Goal: Information Seeking & Learning: Learn about a topic

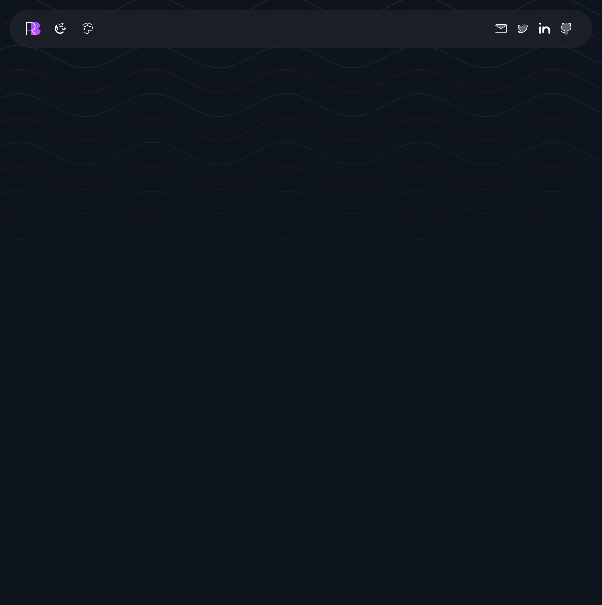
scroll to position [334, 0]
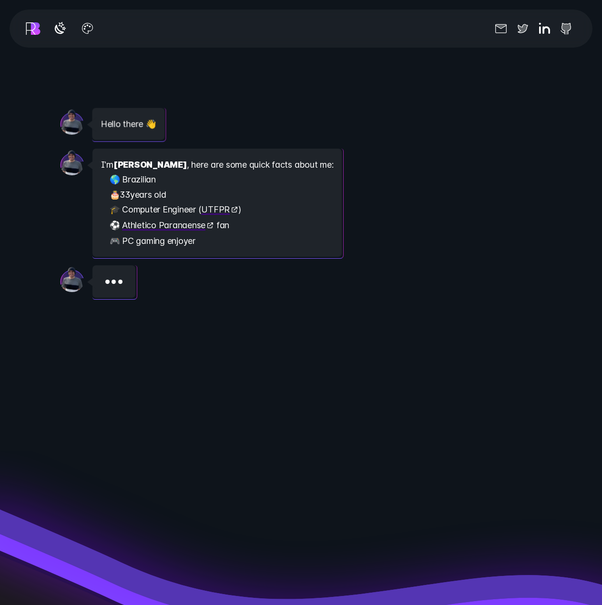
scroll to position [1382, 0]
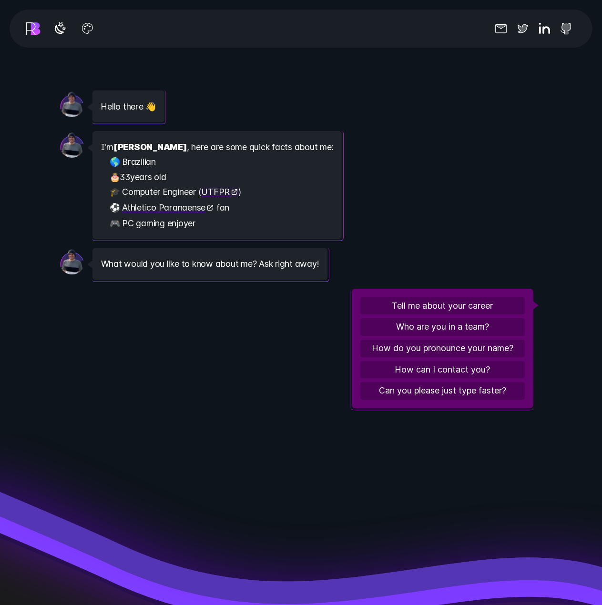
click at [212, 191] on link "UTFPR" at bounding box center [219, 192] width 39 height 10
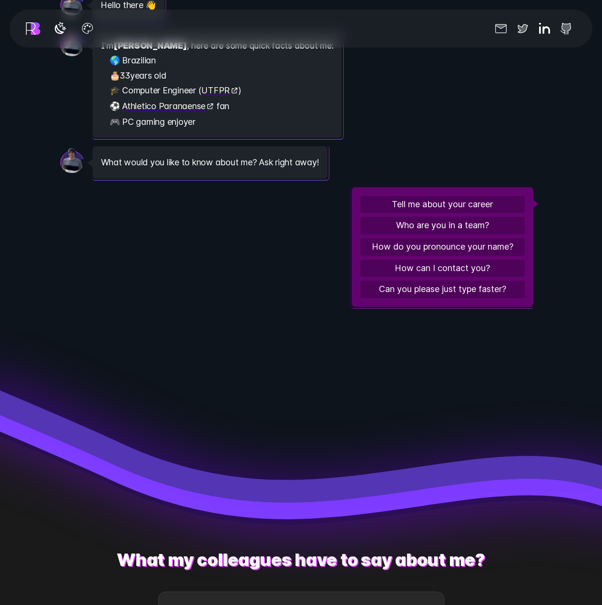
scroll to position [1478, 0]
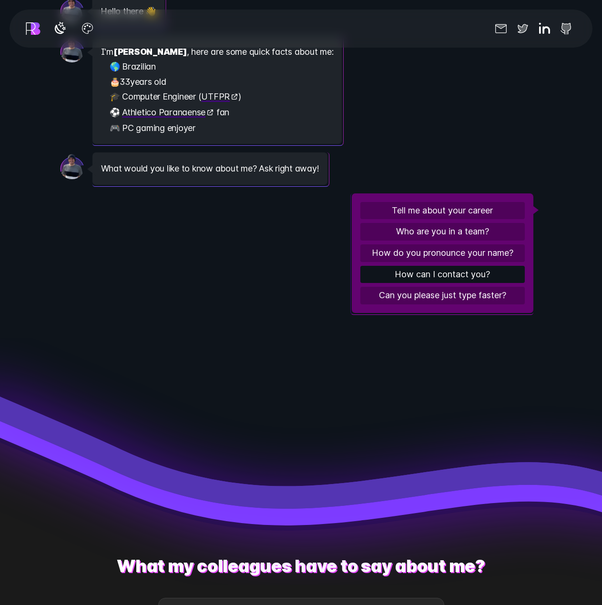
click at [424, 277] on button "How can I contact you?" at bounding box center [442, 275] width 164 height 18
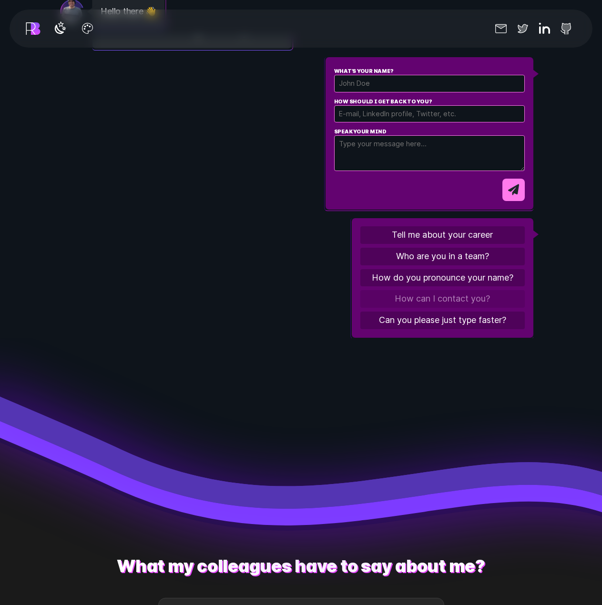
scroll to position [336, 0]
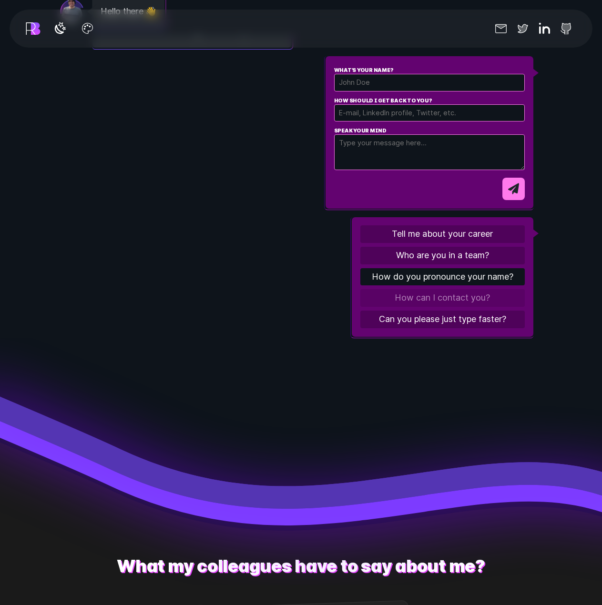
click at [426, 277] on button "How do you pronounce your name?" at bounding box center [442, 277] width 164 height 18
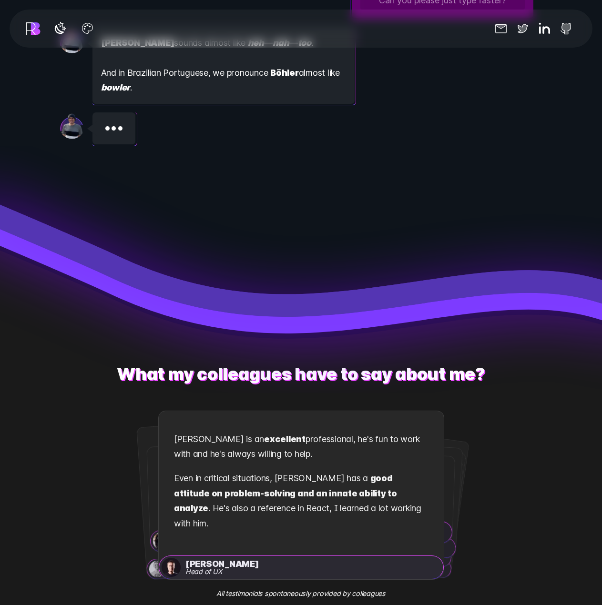
scroll to position [1859, 0]
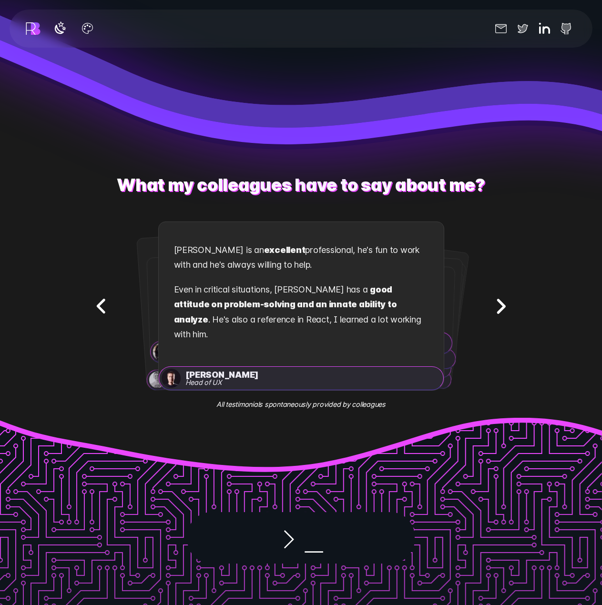
click at [495, 304] on icon "Next testimonial" at bounding box center [501, 306] width 30 height 30
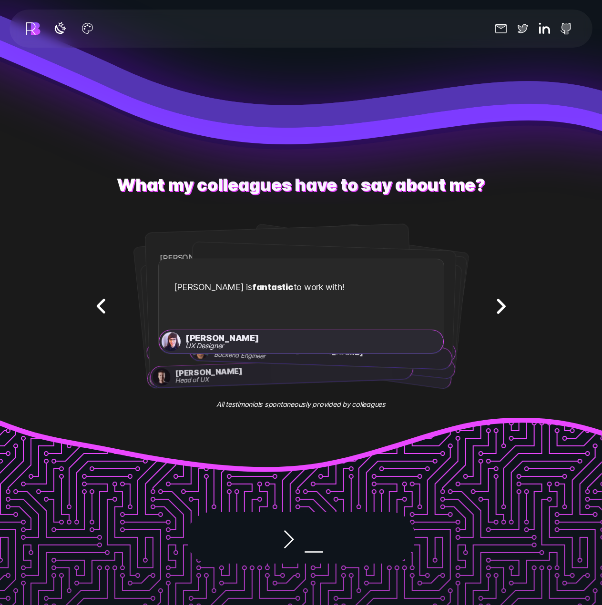
click at [498, 304] on icon "Next testimonial" at bounding box center [501, 306] width 30 height 30
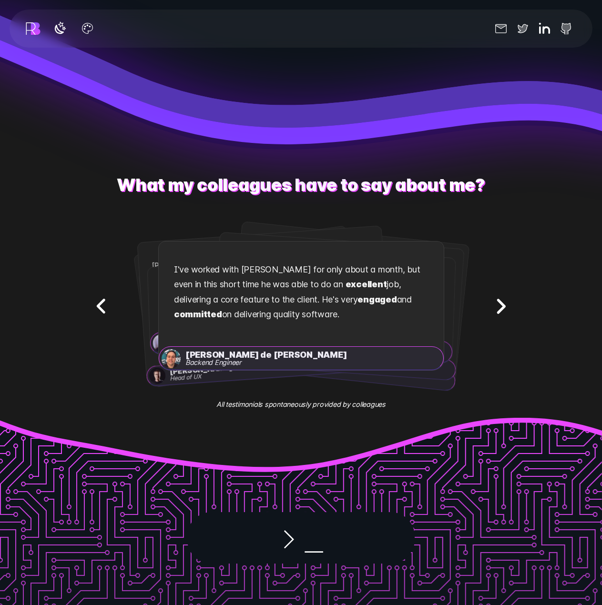
click at [498, 304] on icon "Next testimonial" at bounding box center [501, 306] width 30 height 30
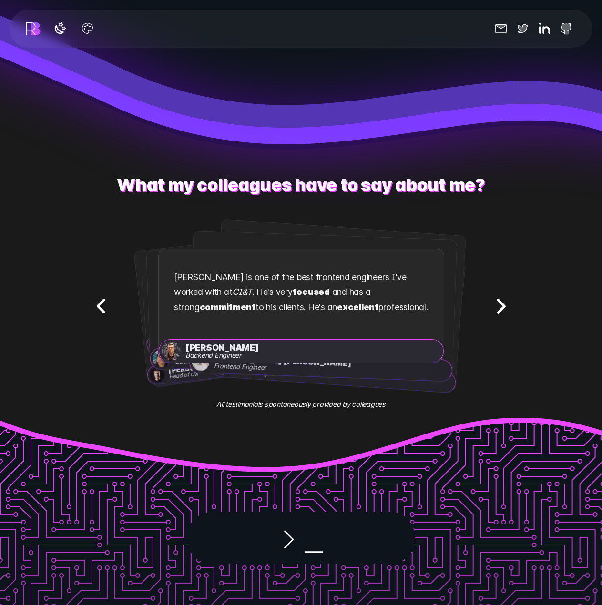
click at [498, 304] on icon "Next testimonial" at bounding box center [501, 306] width 30 height 30
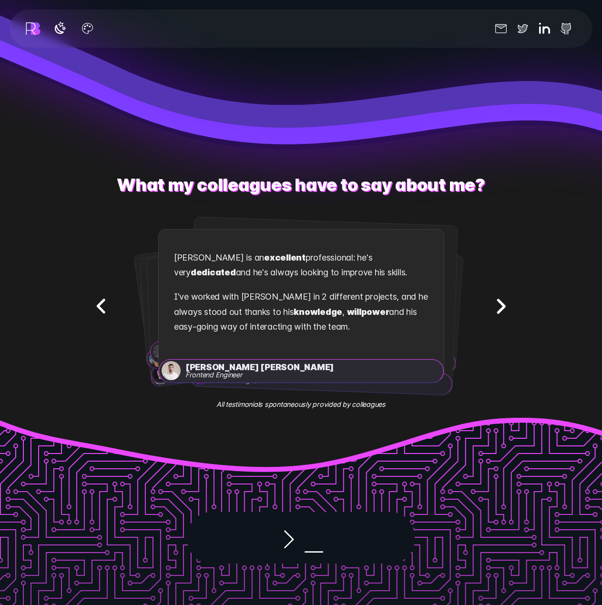
click at [498, 304] on icon "Next testimonial" at bounding box center [501, 306] width 30 height 30
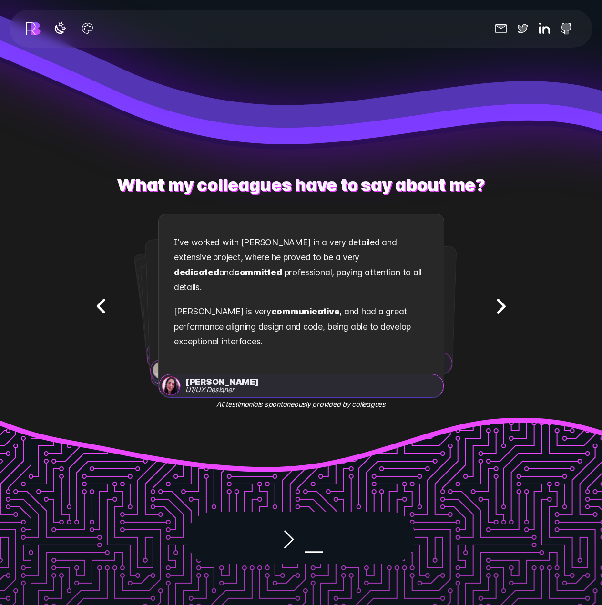
click at [498, 304] on icon "Next testimonial" at bounding box center [501, 306] width 30 height 30
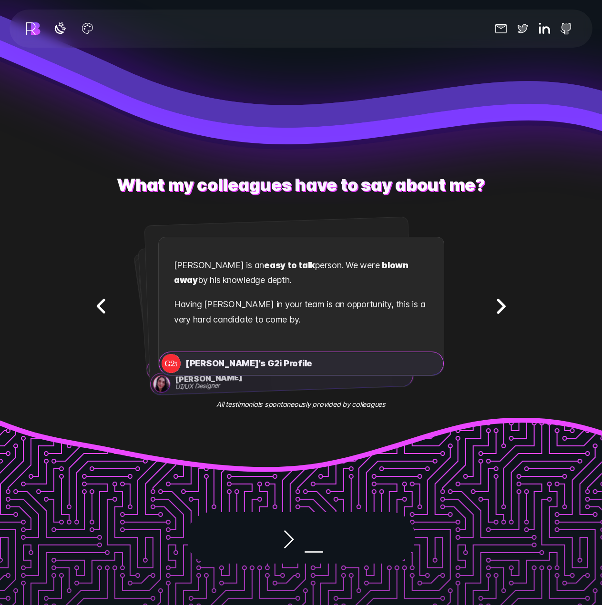
click at [498, 304] on icon "Next testimonial" at bounding box center [501, 306] width 30 height 30
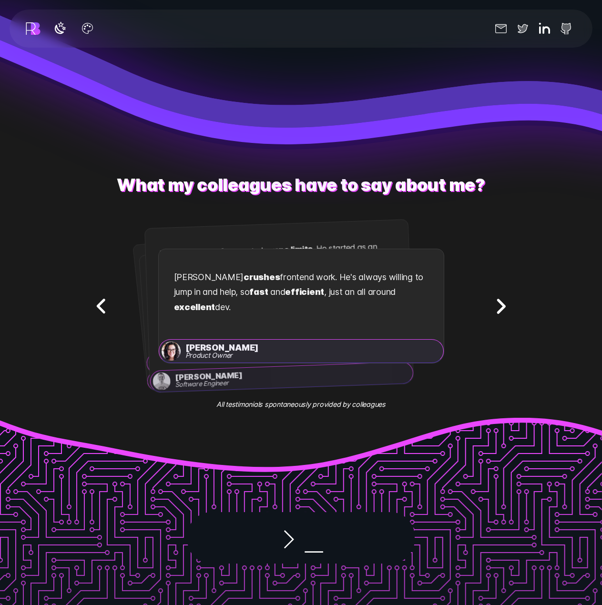
click at [498, 304] on icon "Next testimonial" at bounding box center [501, 306] width 30 height 30
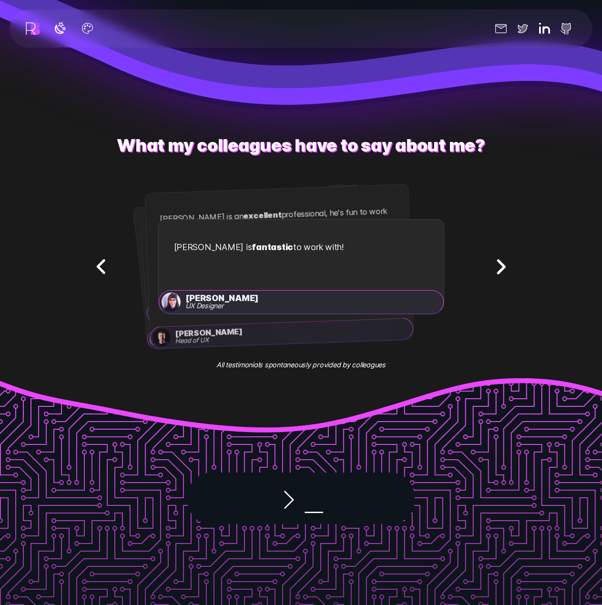
scroll to position [2097, 0]
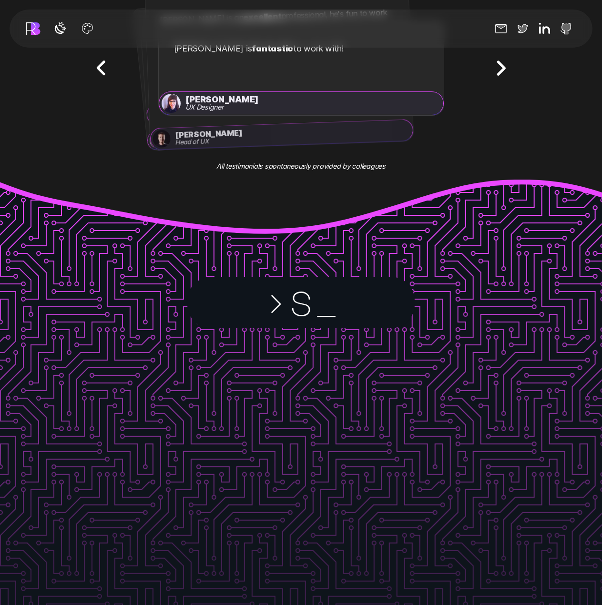
click at [334, 308] on span "_" at bounding box center [326, 303] width 25 height 60
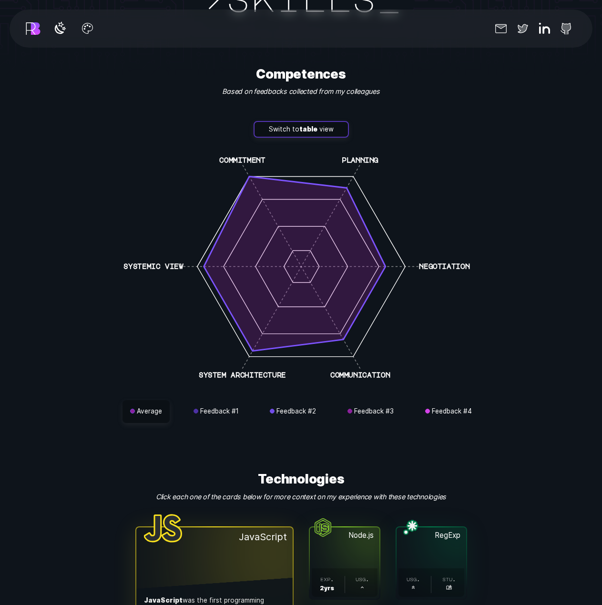
scroll to position [2955, 0]
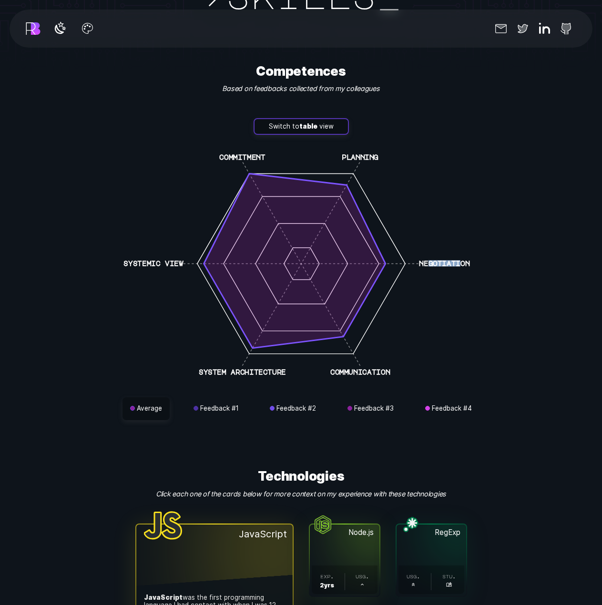
drag, startPoint x: 429, startPoint y: 254, endPoint x: 459, endPoint y: 254, distance: 29.6
click at [459, 261] on text "negotiation" at bounding box center [444, 264] width 51 height 6
click at [373, 147] on icon "commitment planning negotiation communication system architecture systemic view" at bounding box center [301, 264] width 381 height 243
drag, startPoint x: 240, startPoint y: 150, endPoint x: 275, endPoint y: 153, distance: 35.0
click at [267, 151] on icon "commitment planning negotiation communication system architecture systemic view" at bounding box center [301, 264] width 381 height 243
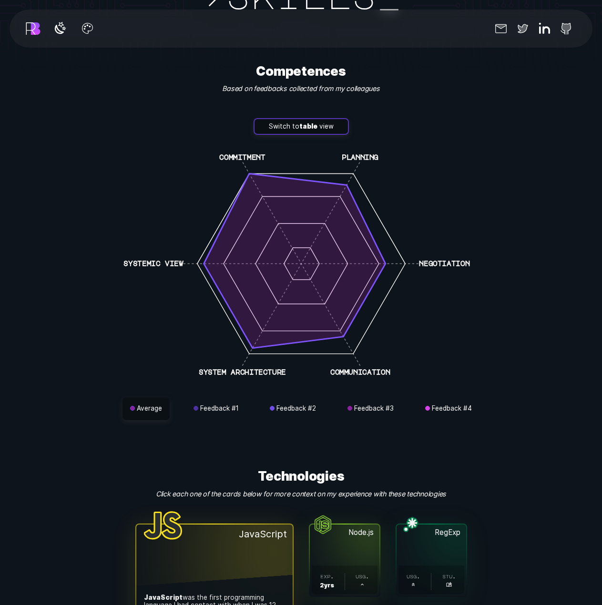
click at [243, 162] on line at bounding box center [301, 264] width 118 height 204
click at [244, 154] on text "commitment" at bounding box center [242, 157] width 46 height 6
click at [263, 154] on text "commitment" at bounding box center [242, 157] width 46 height 6
click at [275, 151] on icon "commitment planning negotiation communication system architecture systemic view" at bounding box center [301, 264] width 381 height 243
click at [281, 143] on icon "commitment planning negotiation communication system architecture systemic view" at bounding box center [301, 264] width 381 height 243
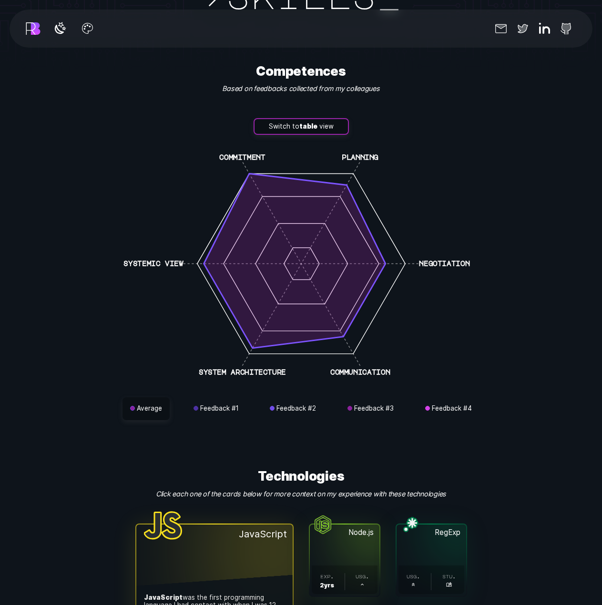
click at [275, 118] on button "Switch to table view" at bounding box center [301, 126] width 95 height 17
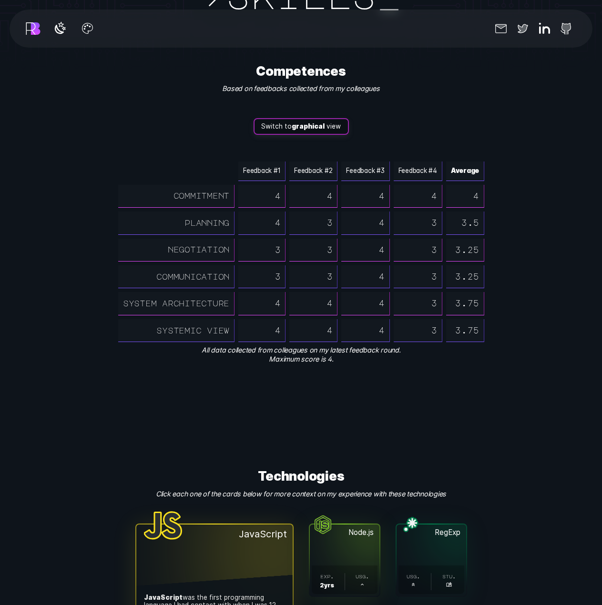
click at [289, 120] on button "Switch to graphical view" at bounding box center [301, 126] width 95 height 17
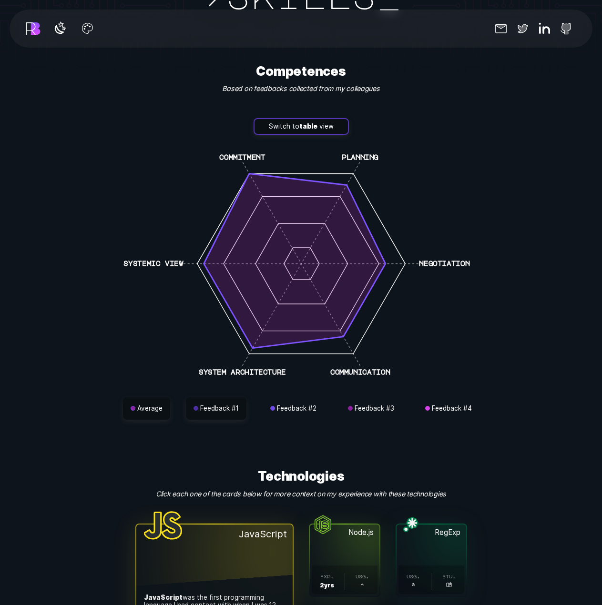
click at [228, 408] on button "Feedback # 1" at bounding box center [216, 409] width 61 height 23
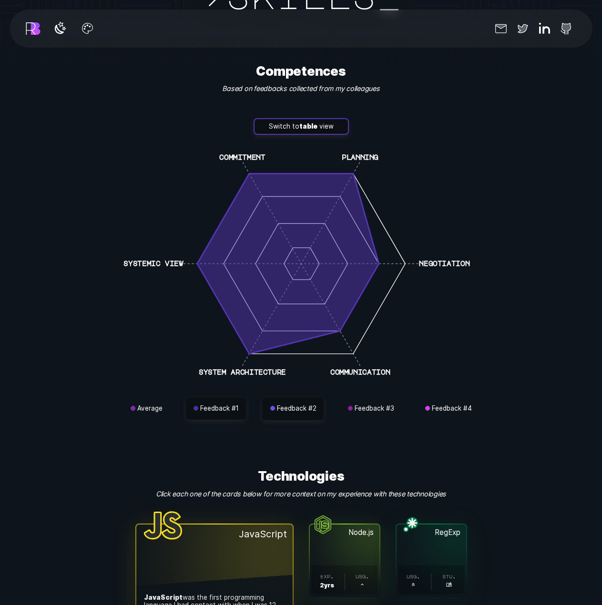
click at [269, 403] on button "Feedback # 2" at bounding box center [292, 409] width 61 height 23
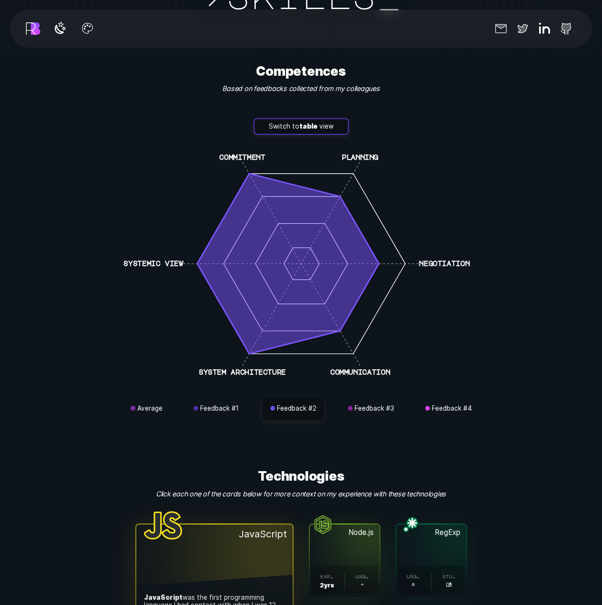
click at [334, 402] on div "Average Feedback # 1 Feedback # 2 Feedback # 3 Feedback # 4" at bounding box center [301, 409] width 381 height 23
click at [364, 398] on button "Feedback # 3" at bounding box center [370, 409] width 61 height 23
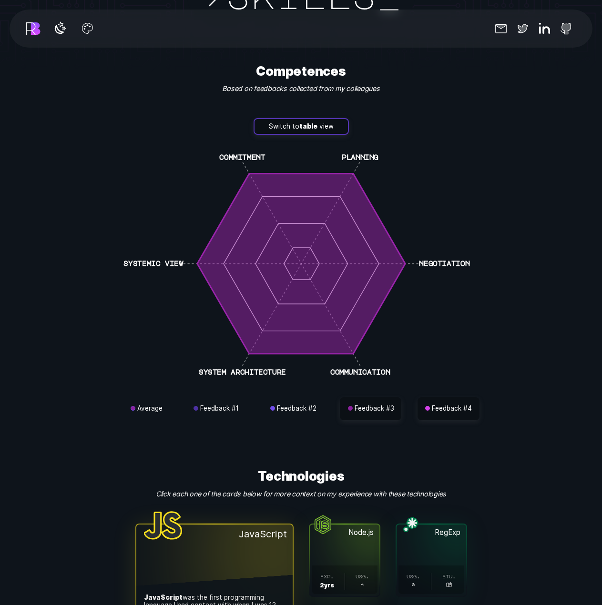
click at [430, 398] on button "Feedback # 4" at bounding box center [449, 409] width 62 height 23
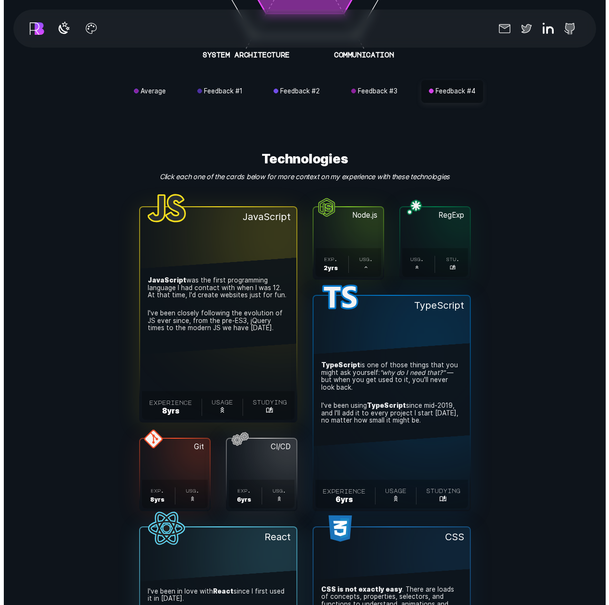
scroll to position [3289, 0]
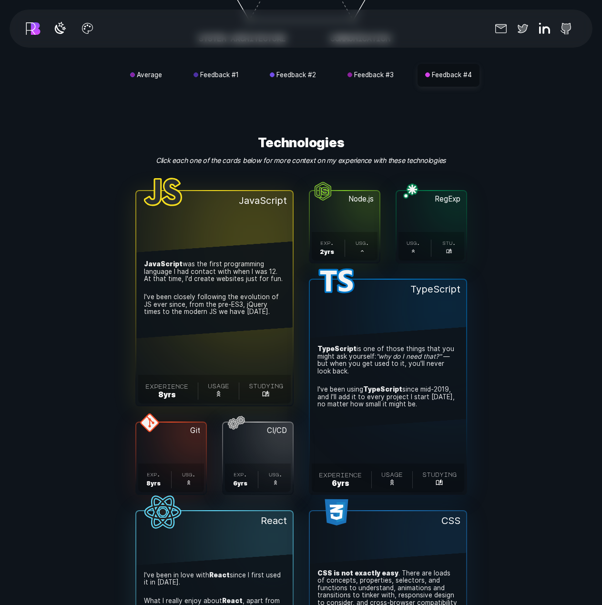
click at [261, 225] on button "JavaScript . JavaScript was the first programming language I had contact with w…" at bounding box center [214, 298] width 156 height 214
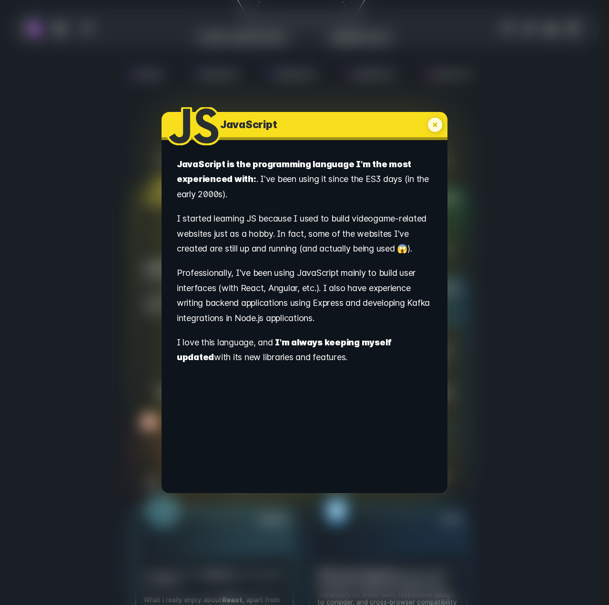
click at [77, 305] on div "JavaScript . JavaScript is the programming language I'm the most experienced wi…" at bounding box center [304, 302] width 609 height 605
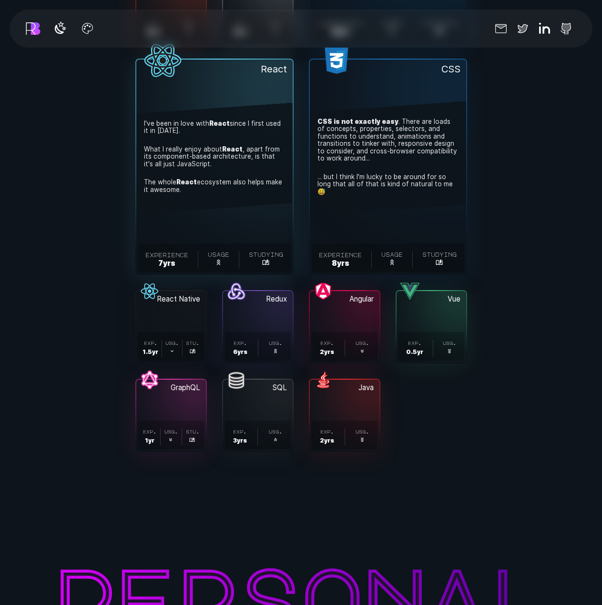
scroll to position [3703, 0]
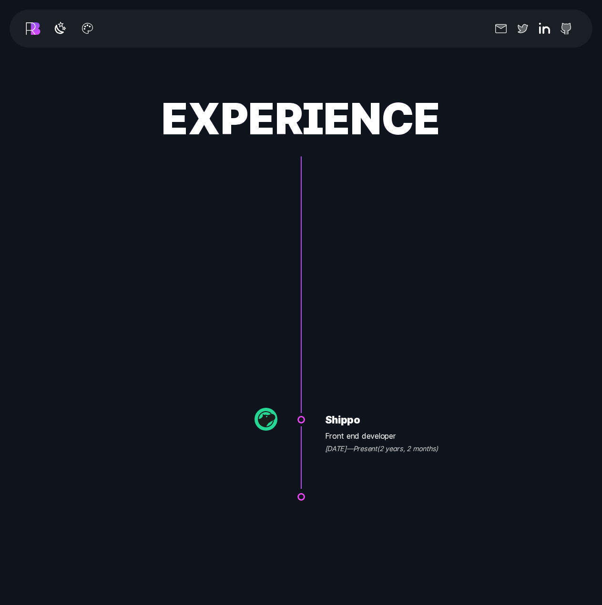
scroll to position [7611, 0]
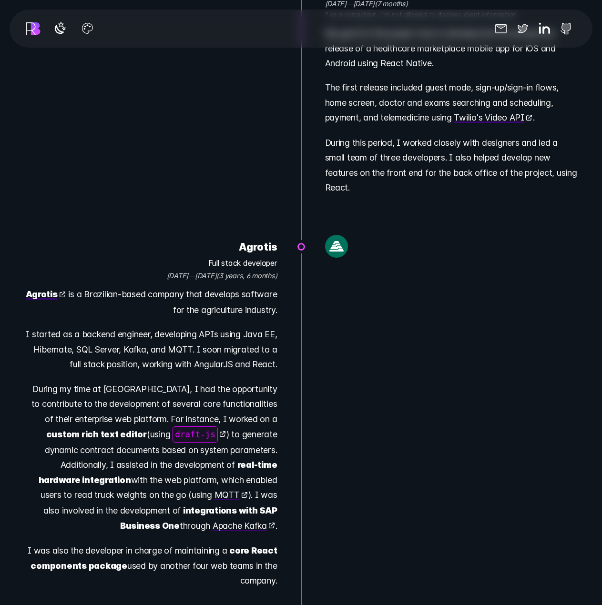
scroll to position [9041, 0]
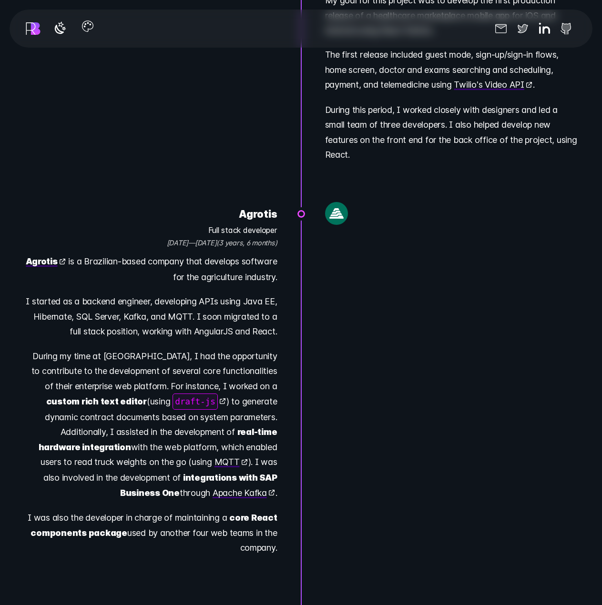
click at [82, 31] on icon "button" at bounding box center [87, 26] width 15 height 15
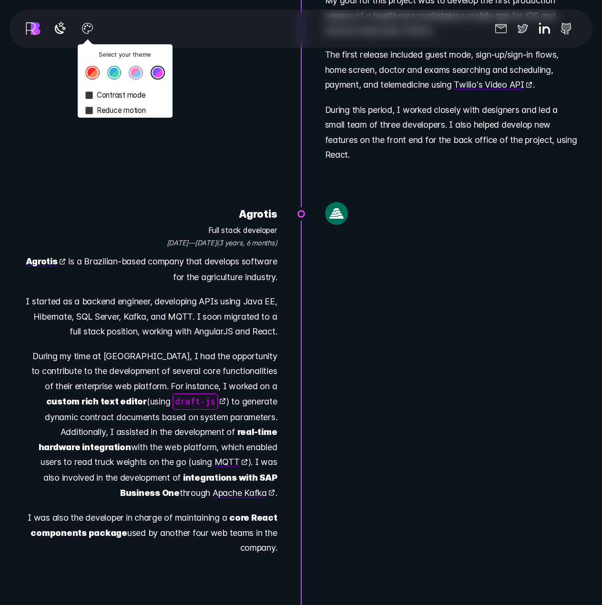
click at [133, 73] on button "Theme color select popover" at bounding box center [136, 73] width 14 height 14
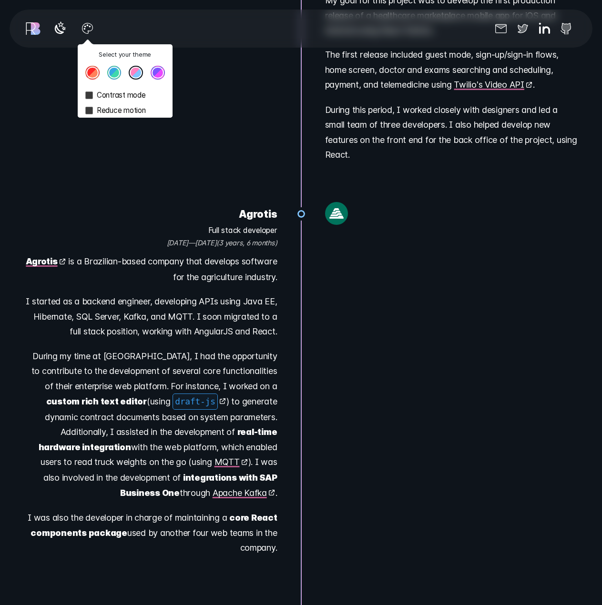
click at [115, 73] on button "Theme color select popover" at bounding box center [114, 73] width 14 height 14
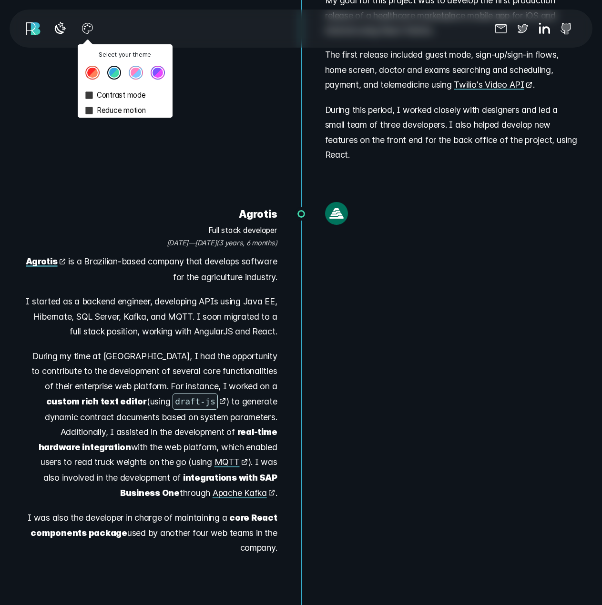
click at [94, 74] on button "Theme color select popover" at bounding box center [92, 73] width 14 height 14
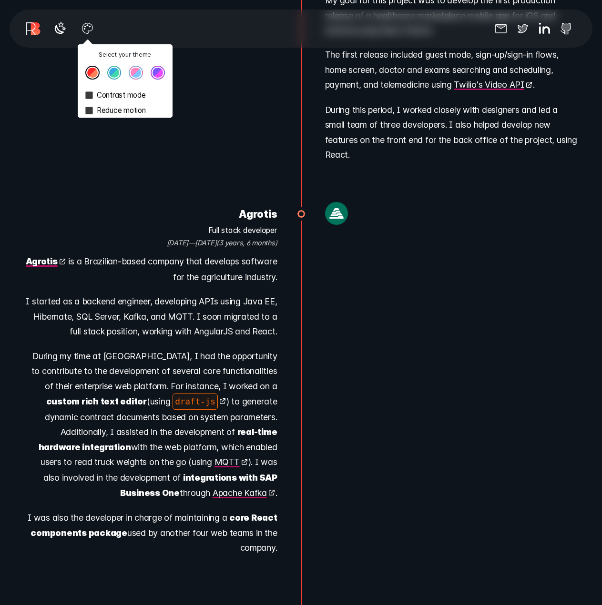
click at [88, 100] on label "Contrast mode" at bounding box center [125, 95] width 95 height 15
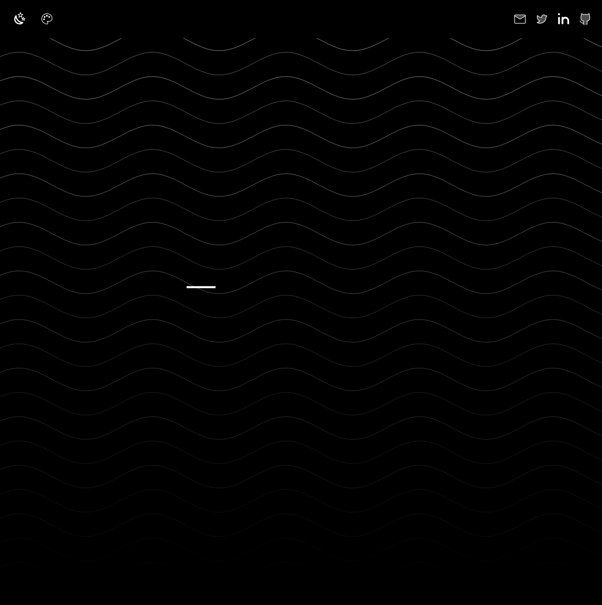
scroll to position [0, 0]
